Goal: Transaction & Acquisition: Subscribe to service/newsletter

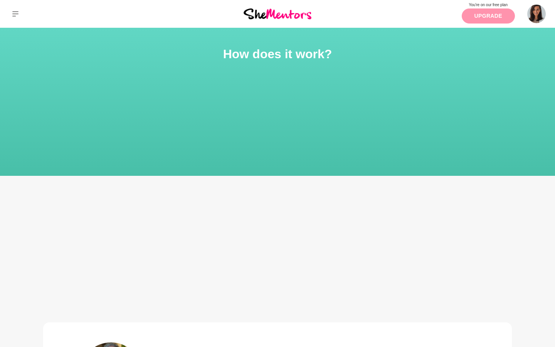
click at [489, 13] on link "Upgrade" at bounding box center [488, 15] width 53 height 15
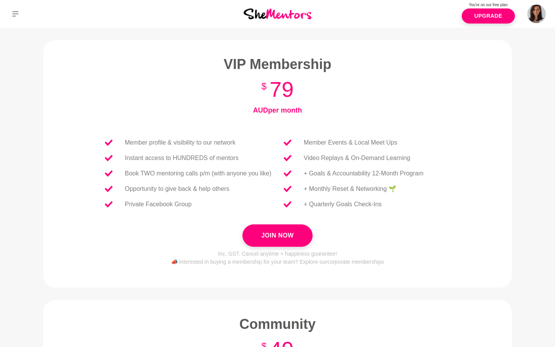
scroll to position [287, 0]
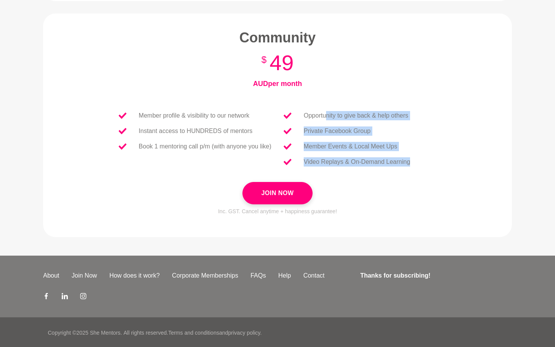
drag, startPoint x: 329, startPoint y: 112, endPoint x: 337, endPoint y: 167, distance: 56.1
click at [337, 167] on ul "Opportunity to give back & help others Private Facebook Group Member Events & L…" at bounding box center [347, 139] width 139 height 62
click at [337, 167] on li "Video Replays & On-Demand Learning" at bounding box center [347, 161] width 139 height 15
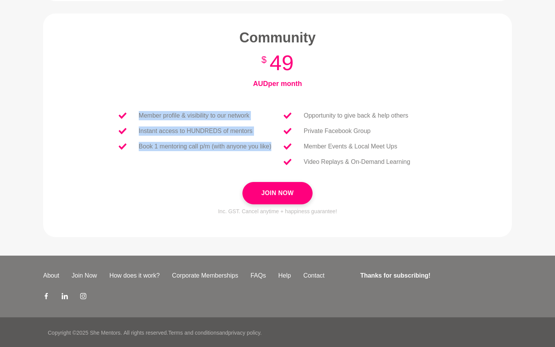
drag, startPoint x: 236, startPoint y: 109, endPoint x: 270, endPoint y: 170, distance: 69.9
click at [270, 170] on div "Member profile & visibility to our network Instant access to HUNDREDS of mentor…" at bounding box center [278, 139] width 370 height 86
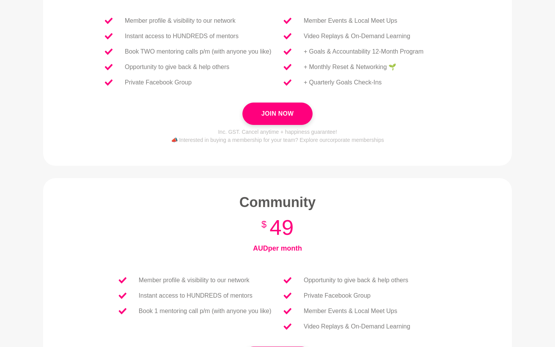
scroll to position [288, 0]
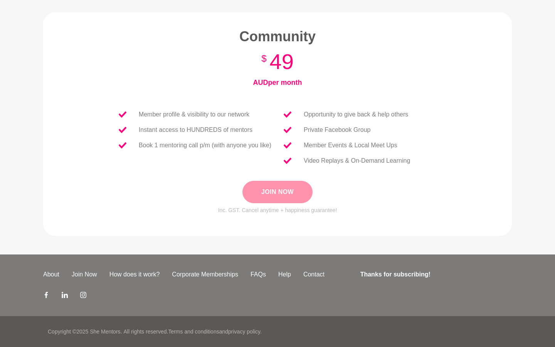
click at [274, 182] on button "Join Now" at bounding box center [278, 192] width 70 height 22
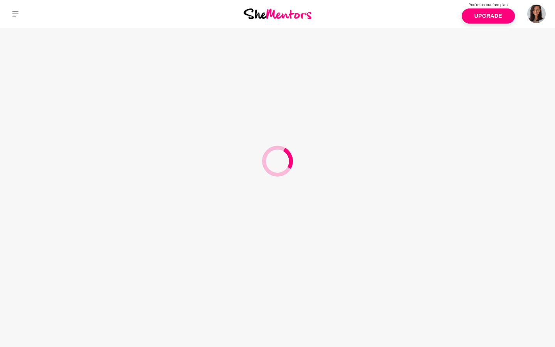
scroll to position [0, 0]
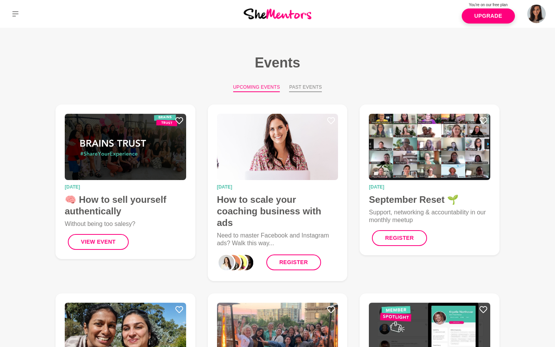
click at [303, 86] on button "Past Events" at bounding box center [305, 88] width 33 height 8
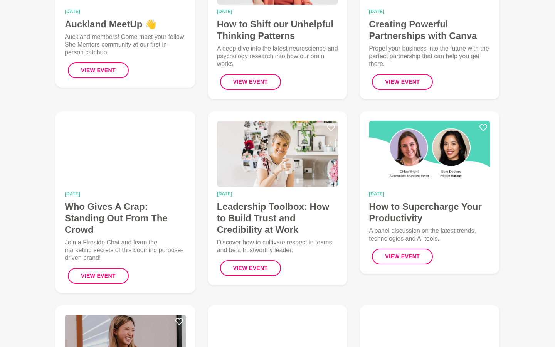
scroll to position [1759, 0]
